Goal: Check status: Check status

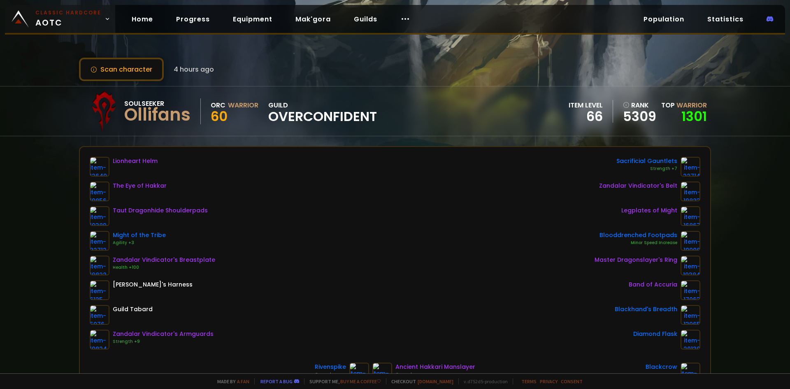
click at [80, 23] on span "Classic Hardcore AOTC" at bounding box center [68, 19] width 66 height 20
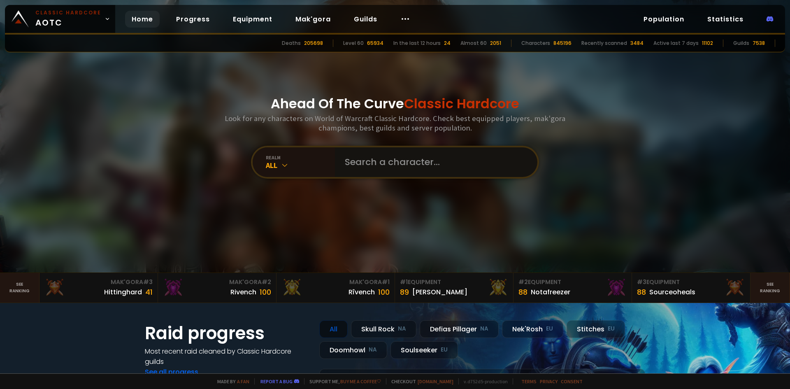
click at [395, 157] on input "text" at bounding box center [434, 162] width 188 height 30
paste input "Tålareaver"
type input "Tålareaver"
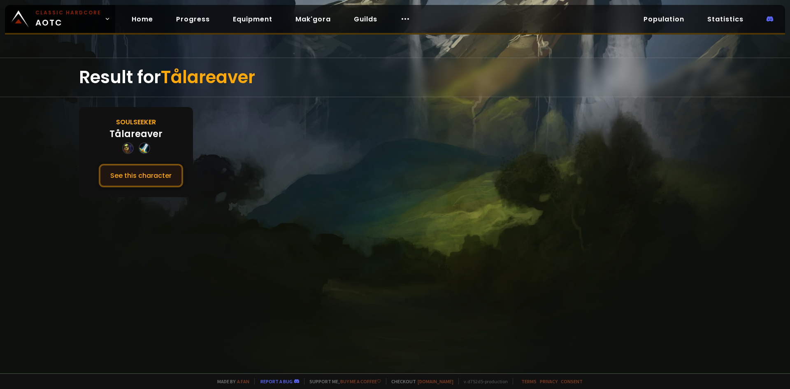
click at [163, 171] on button "See this character" at bounding box center [141, 175] width 84 height 23
